Goal: Register for event/course

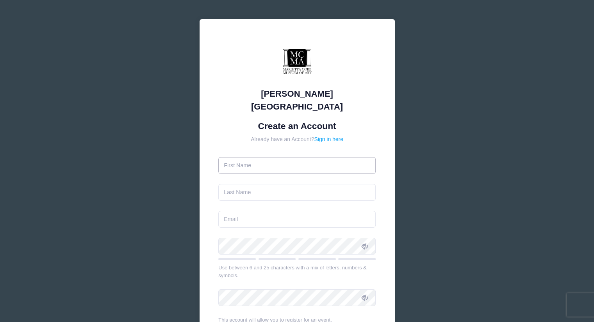
click at [255, 158] on input "text" at bounding box center [296, 165] width 157 height 17
type input "[PERSON_NAME]"
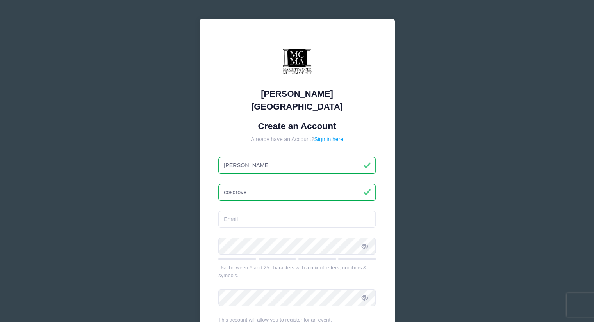
type input "cosgrove"
click at [234, 211] on input "email" at bounding box center [296, 219] width 157 height 17
type input "[EMAIL_ADDRESS][DOMAIN_NAME]"
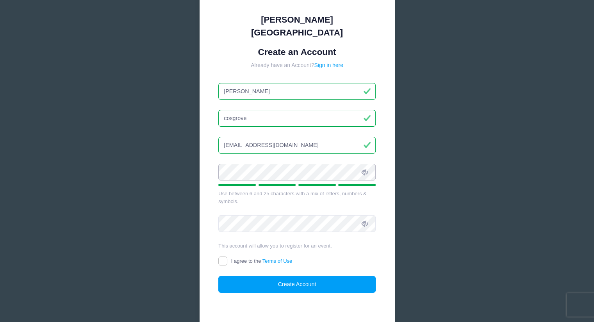
scroll to position [78, 0]
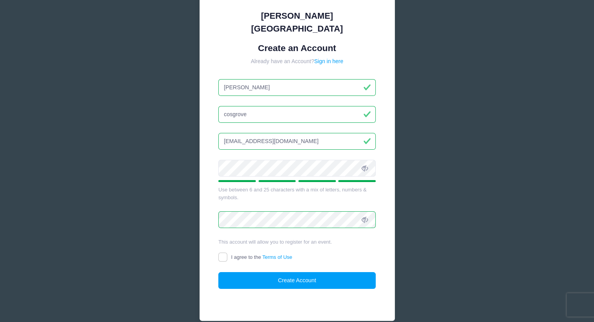
click at [228, 254] on label "I agree to the Terms of Use" at bounding box center [255, 258] width 74 height 8
click at [227, 253] on input "I agree to the Terms of Use" at bounding box center [222, 257] width 9 height 9
checkbox input "true"
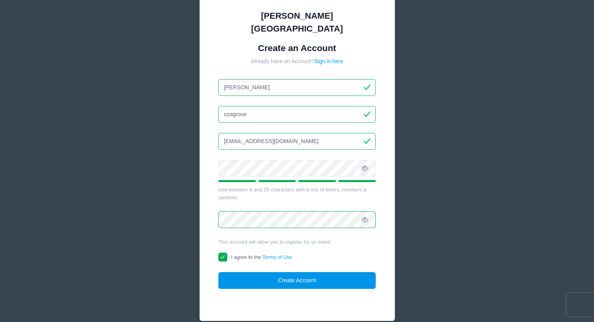
click at [294, 272] on button "Create Account" at bounding box center [296, 280] width 157 height 17
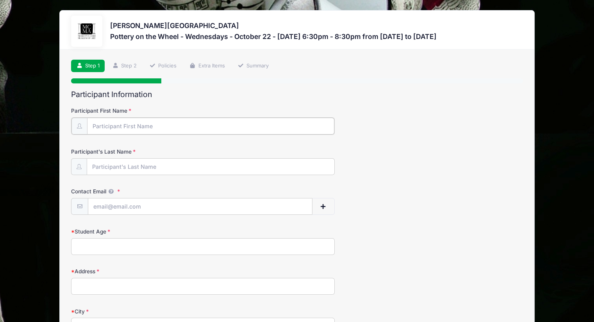
click at [108, 122] on input "Participant First Name" at bounding box center [210, 126] width 247 height 17
type input "[PERSON_NAME]"
click at [98, 166] on input "Participant's Last Name" at bounding box center [210, 166] width 247 height 17
type input "Cosgrove"
click at [108, 209] on input "Contact Email" at bounding box center [200, 206] width 224 height 17
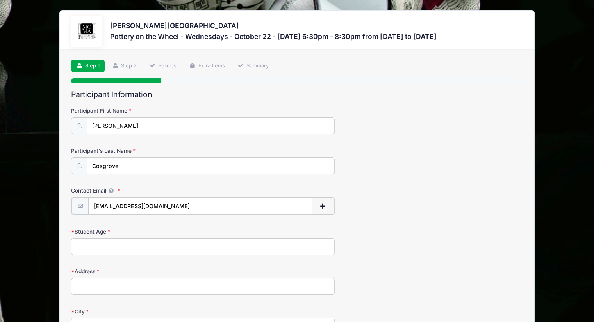
type input "[EMAIL_ADDRESS][DOMAIN_NAME]"
click at [98, 247] on input "Student Age" at bounding box center [202, 246] width 263 height 17
type input "47"
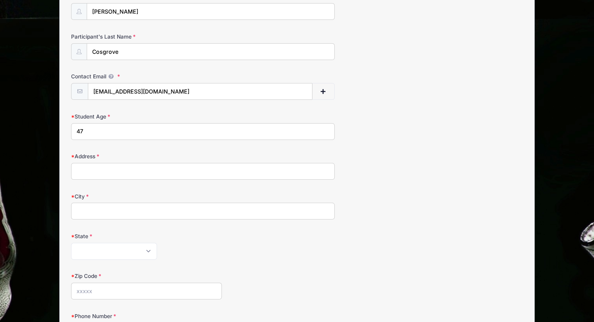
scroll to position [117, 0]
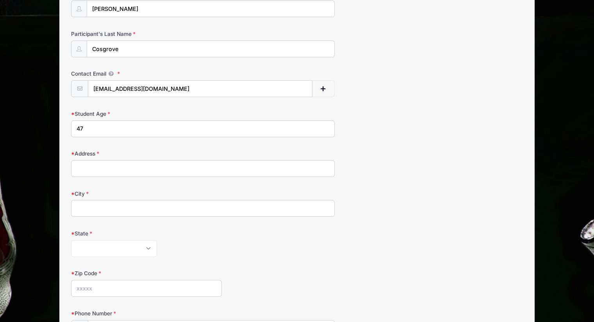
click at [88, 169] on input "Address" at bounding box center [202, 168] width 263 height 17
type input "[STREET_ADDRESS]"
click at [81, 207] on input "City" at bounding box center [202, 208] width 263 height 17
type input "Marietta"
click at [78, 247] on select "[US_STATE] [US_STATE] [US_STATE] [US_STATE] [US_STATE] Armed Forces Africa Arme…" at bounding box center [114, 248] width 86 height 17
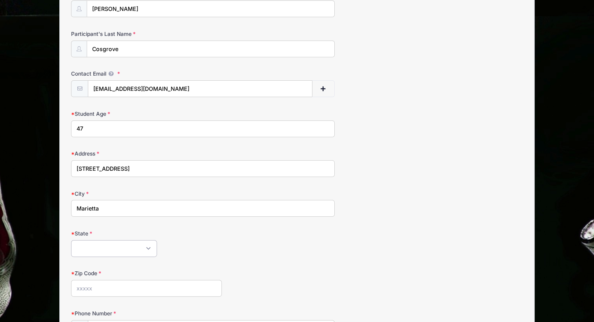
select select "GA"
click at [71, 240] on select "[US_STATE] [US_STATE] [US_STATE] [US_STATE] [US_STATE] Armed Forces Africa Arme…" at bounding box center [114, 248] width 86 height 17
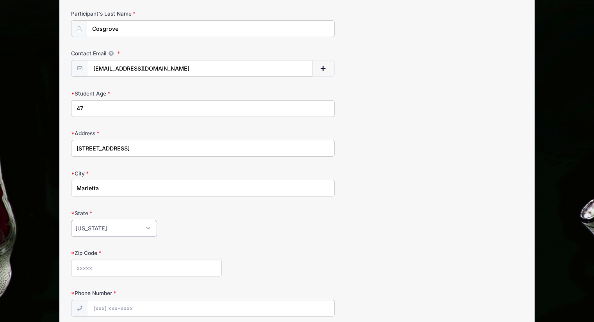
scroll to position [156, 0]
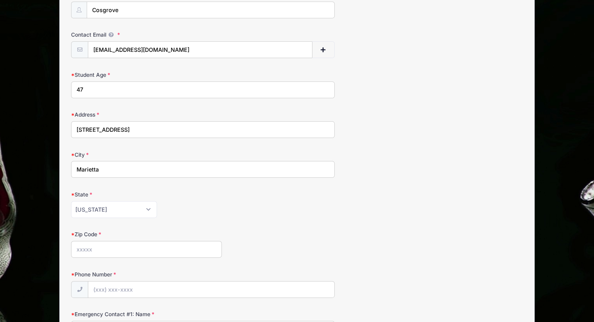
click at [93, 246] on input "Zip Code" at bounding box center [146, 249] width 151 height 17
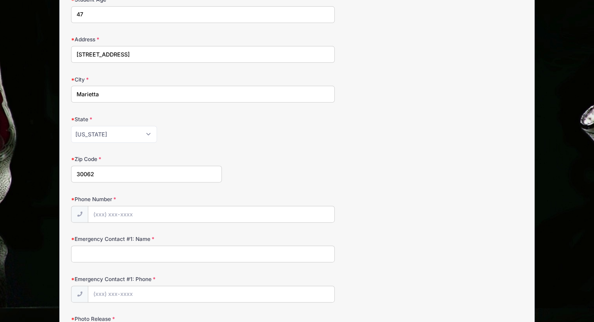
scroll to position [234, 0]
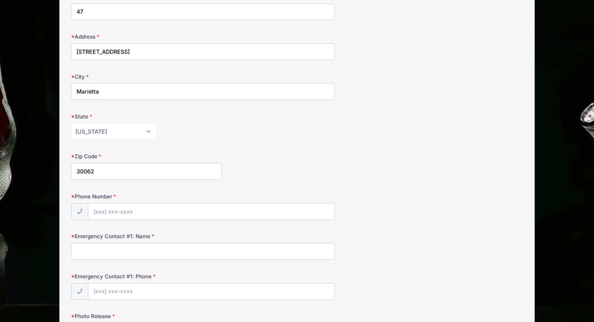
type input "30062"
click at [115, 211] on input "Phone Number" at bounding box center [211, 212] width 246 height 17
type input "[PHONE_NUMBER]"
click at [94, 253] on input "Emergency Contact #1: Name" at bounding box center [202, 251] width 263 height 17
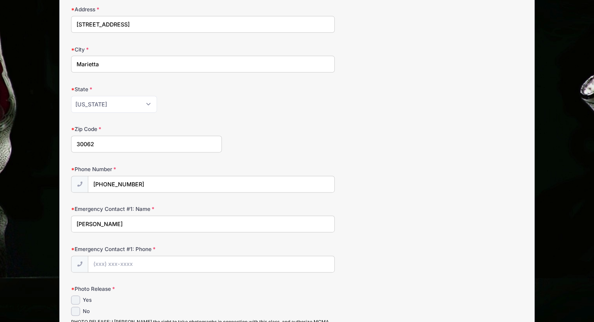
scroll to position [273, 0]
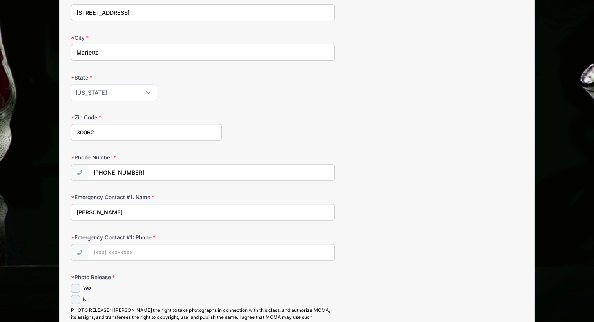
type input "[PERSON_NAME]"
click at [112, 249] on input "Emergency Contact #1: Phone" at bounding box center [211, 253] width 246 height 17
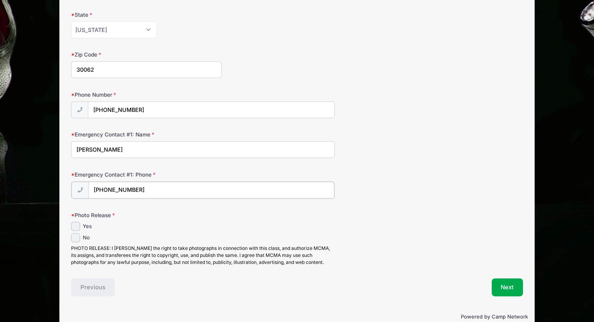
scroll to position [349, 0]
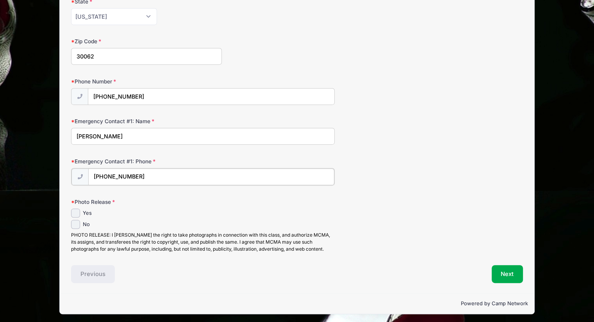
type input "[PHONE_NUMBER]"
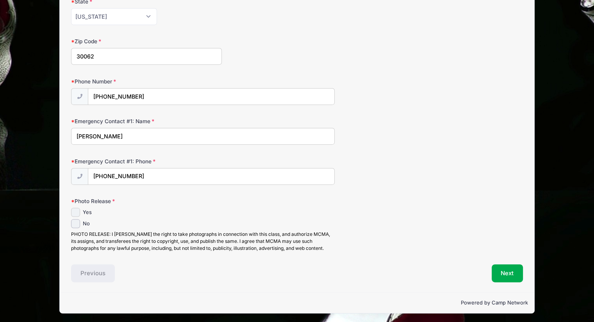
scroll to position [349, 0]
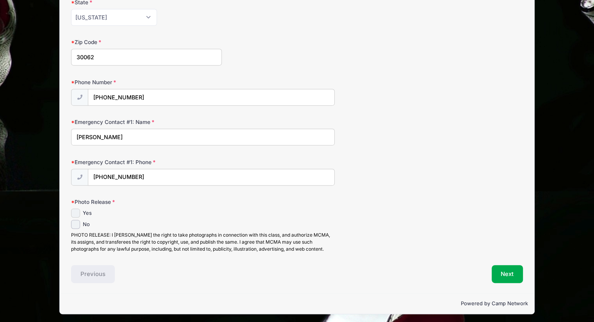
click at [76, 213] on input "Yes" at bounding box center [75, 213] width 9 height 9
checkbox input "true"
click at [502, 273] on button "Next" at bounding box center [507, 274] width 32 height 18
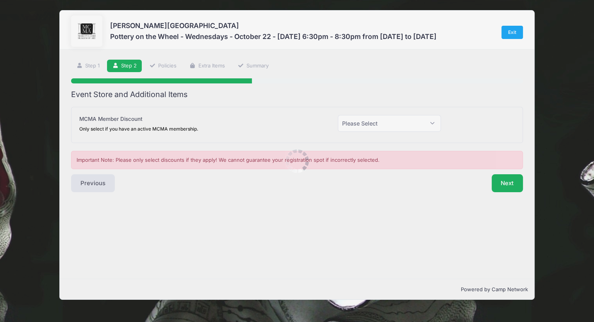
scroll to position [0, 0]
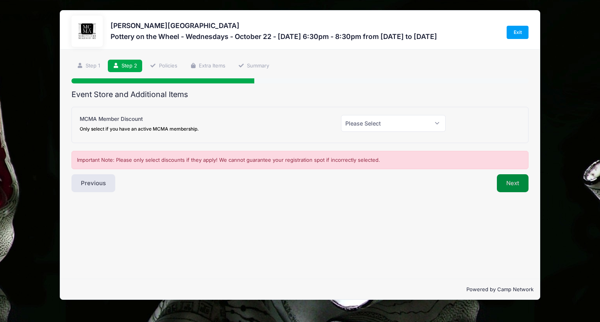
click at [511, 184] on button "Next" at bounding box center [513, 183] width 32 height 18
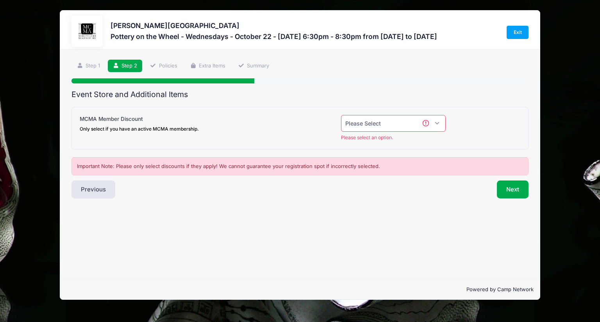
click at [436, 122] on select "Please Select Yes (-$20.00) No" at bounding box center [393, 123] width 105 height 17
select select "0"
click at [341, 115] on select "Please Select Yes (-$20.00) No" at bounding box center [393, 123] width 105 height 17
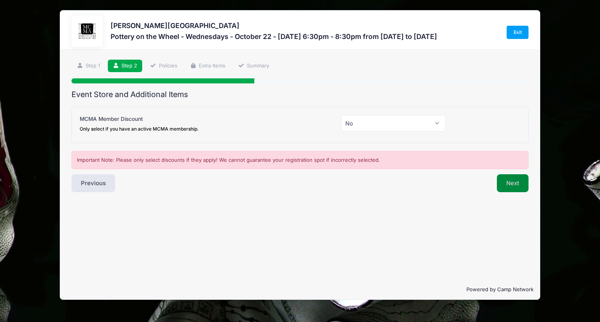
click at [512, 184] on button "Next" at bounding box center [513, 183] width 32 height 18
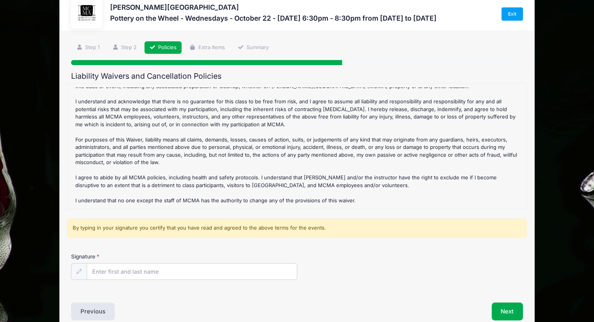
scroll to position [57, 0]
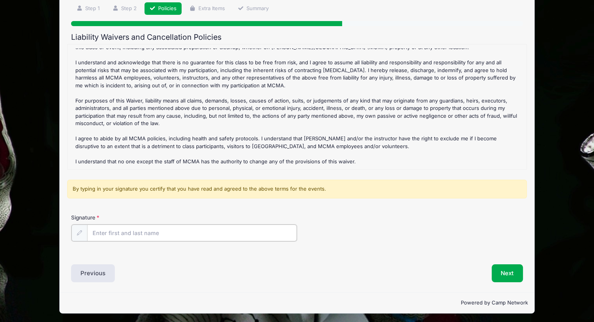
click at [112, 233] on input "Signature" at bounding box center [192, 233] width 210 height 17
type input "[PERSON_NAME]"
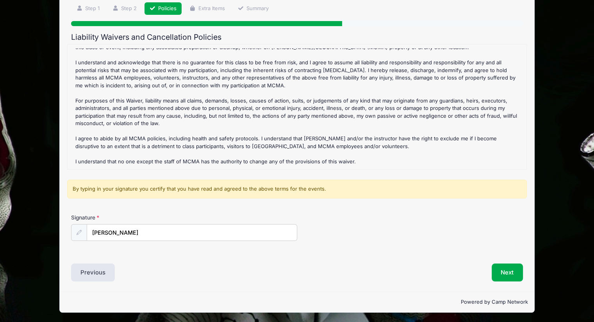
click at [368, 225] on div "Signature [PERSON_NAME]" at bounding box center [297, 227] width 452 height 27
click at [511, 272] on button "Next" at bounding box center [507, 273] width 32 height 18
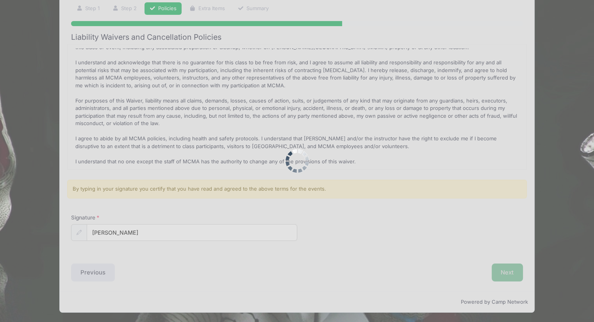
scroll to position [0, 0]
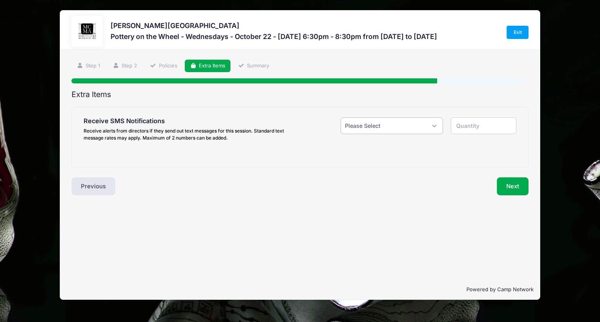
click at [436, 126] on select "Please Select Yes ($0.00) No" at bounding box center [391, 125] width 103 height 17
select select "1"
click at [340, 117] on select "Please Select Yes ($0.00) No" at bounding box center [391, 125] width 103 height 17
type input "1"
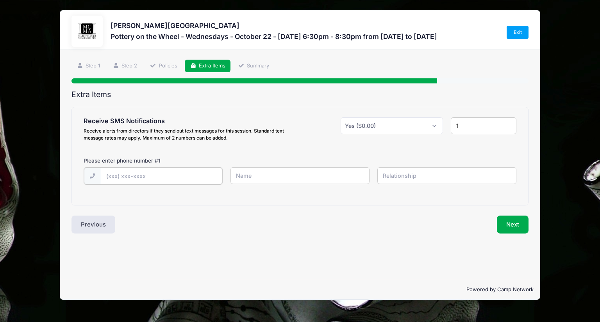
click at [121, 180] on input "text" at bounding box center [161, 176] width 121 height 17
type input "[PHONE_NUMBER]"
click at [245, 180] on input "text" at bounding box center [299, 175] width 139 height 17
type input "[PERSON_NAME]"
type input "Cosgrove"
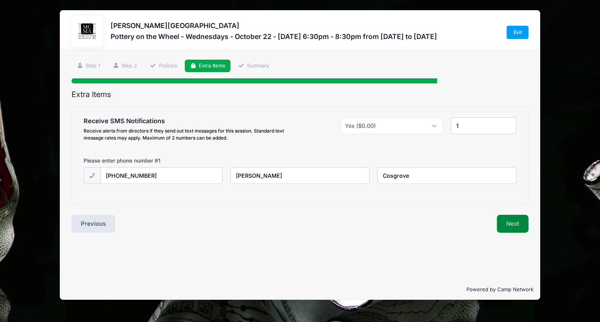
click at [511, 224] on button "Next" at bounding box center [513, 224] width 32 height 18
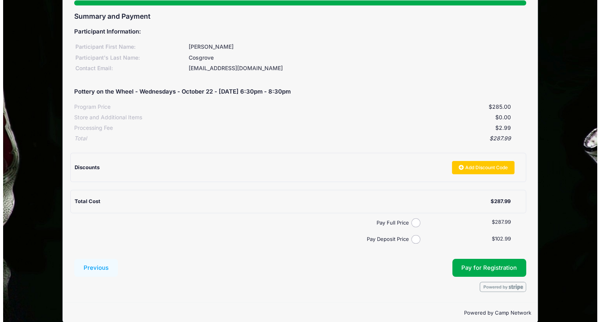
scroll to position [89, 0]
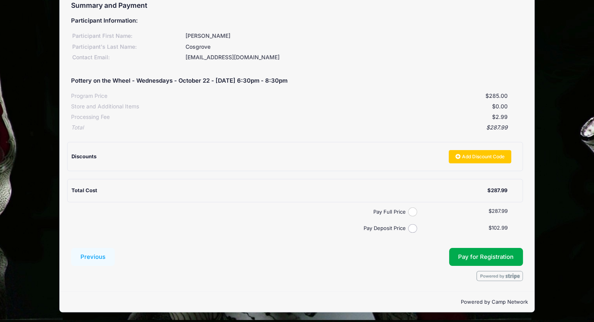
click at [413, 214] on input "Pay Full Price" at bounding box center [412, 212] width 9 height 9
radio input "true"
click at [484, 258] on button "Pay for Registration" at bounding box center [486, 257] width 74 height 18
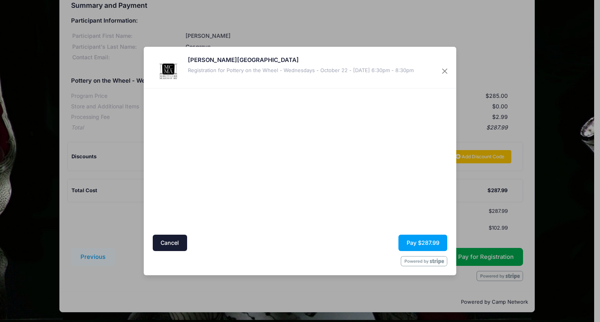
click at [194, 229] on div at bounding box center [225, 162] width 144 height 139
click at [417, 243] on button "Pay $287.99" at bounding box center [422, 243] width 49 height 17
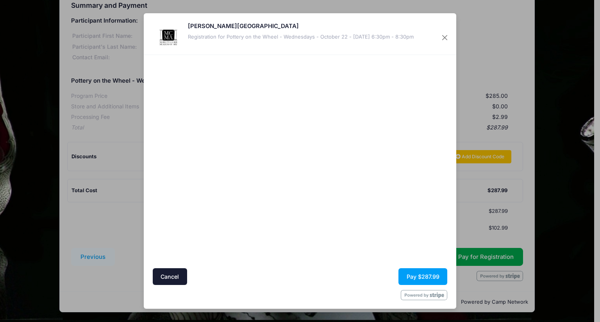
click at [308, 248] on div at bounding box center [376, 162] width 144 height 206
click at [420, 277] on button "Pay $287.99" at bounding box center [422, 277] width 49 height 17
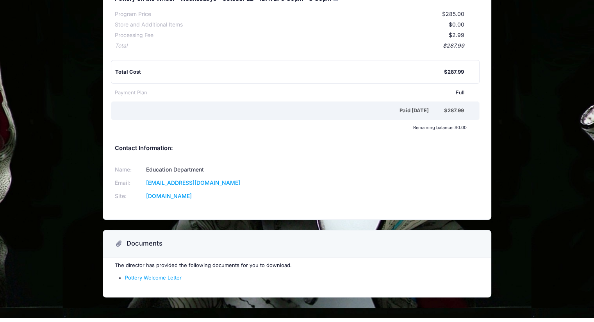
scroll to position [121, 0]
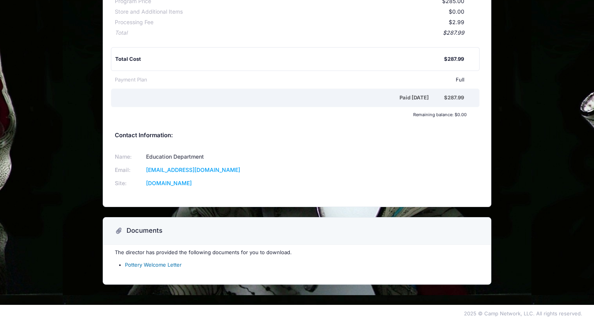
click at [167, 265] on link "Pottery Welcome Letter" at bounding box center [153, 265] width 57 height 6
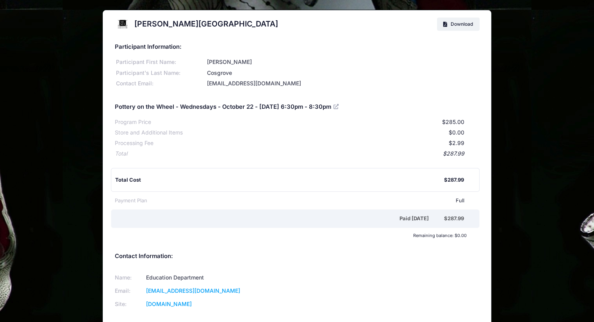
scroll to position [39, 0]
